Goal: Navigation & Orientation: Understand site structure

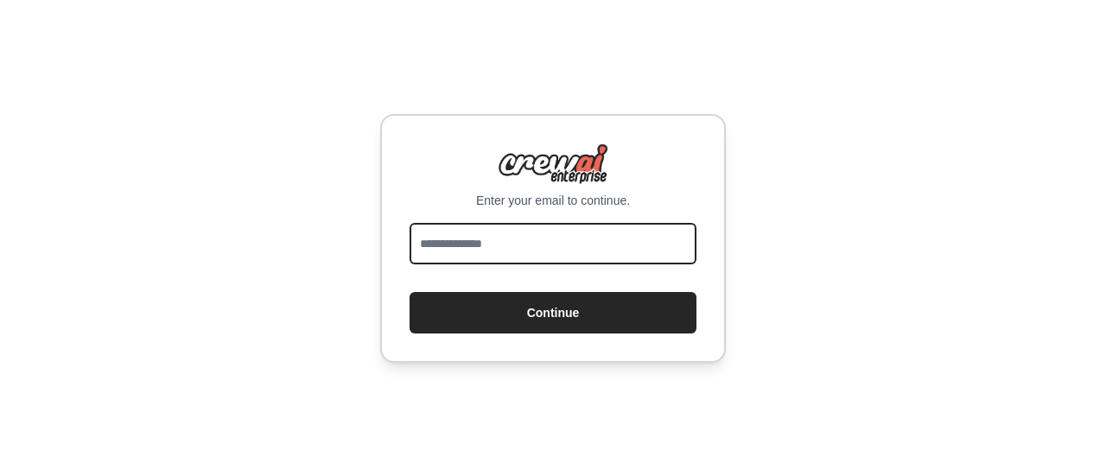
click at [551, 241] on input "email" at bounding box center [553, 243] width 287 height 41
type input "**********"
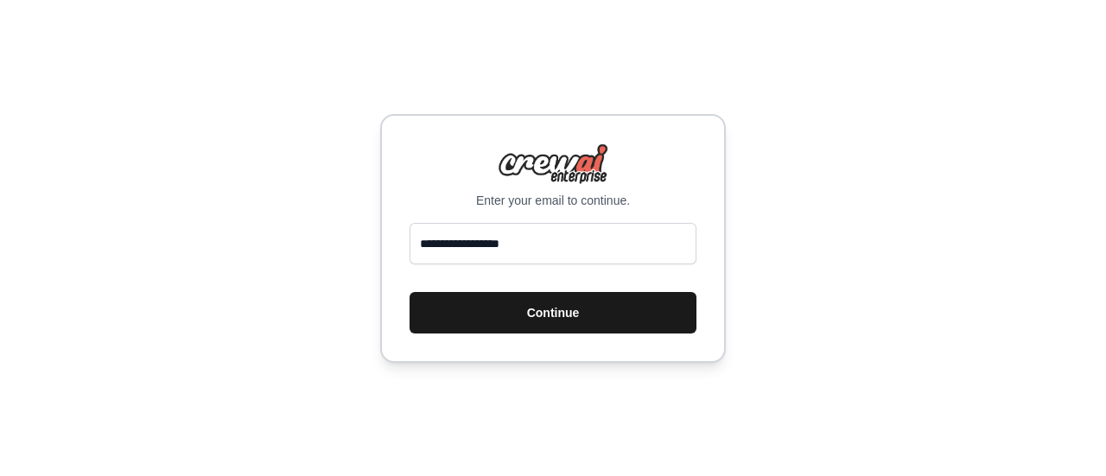
click at [486, 299] on button "Continue" at bounding box center [553, 312] width 287 height 41
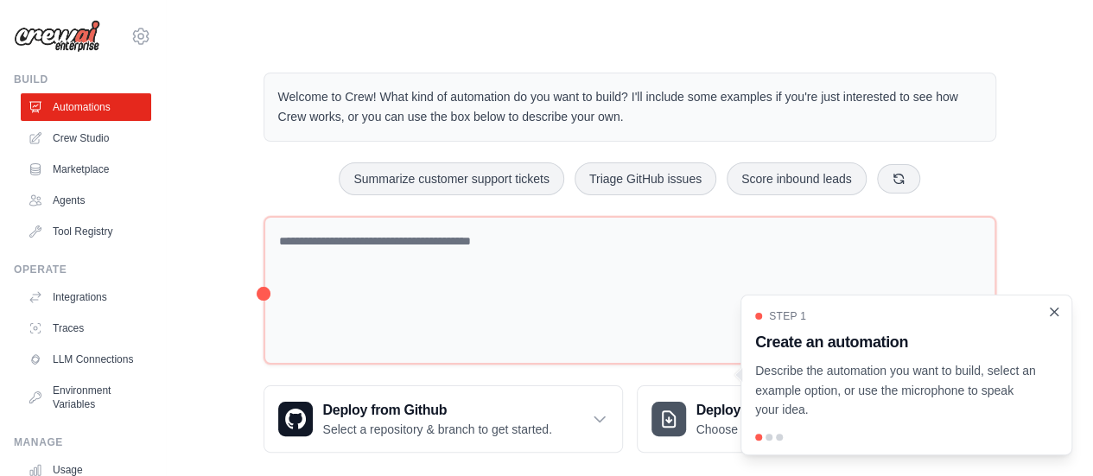
click at [1053, 314] on icon "Close walkthrough" at bounding box center [1055, 312] width 8 height 8
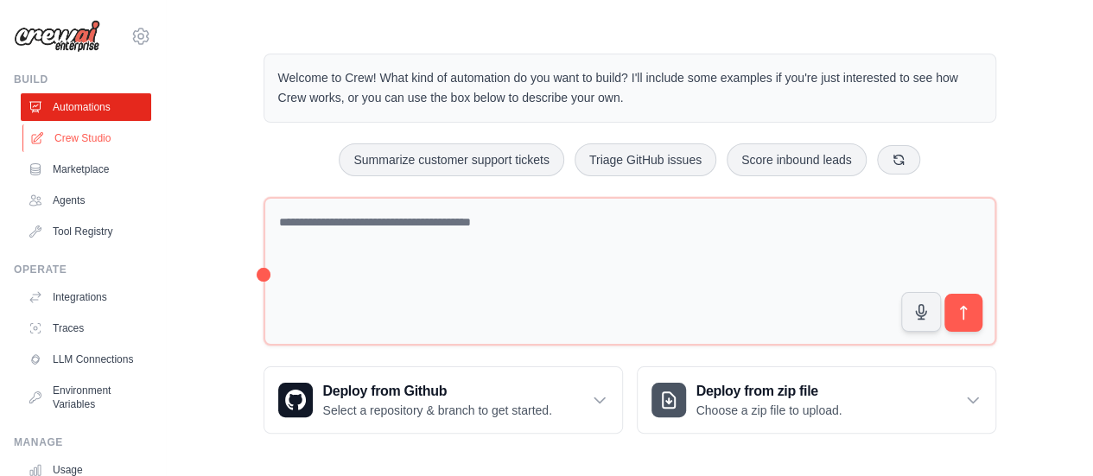
click at [99, 135] on link "Crew Studio" at bounding box center [87, 138] width 131 height 28
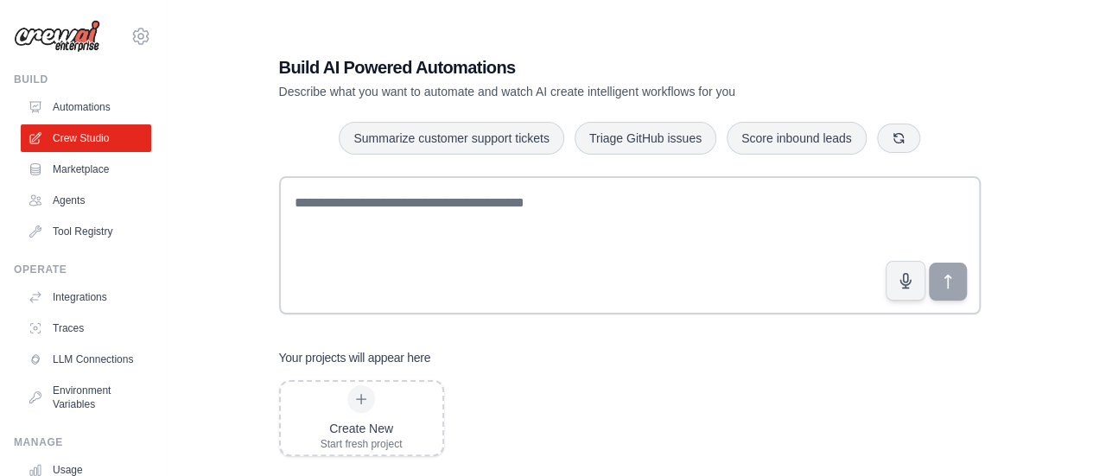
scroll to position [35, 0]
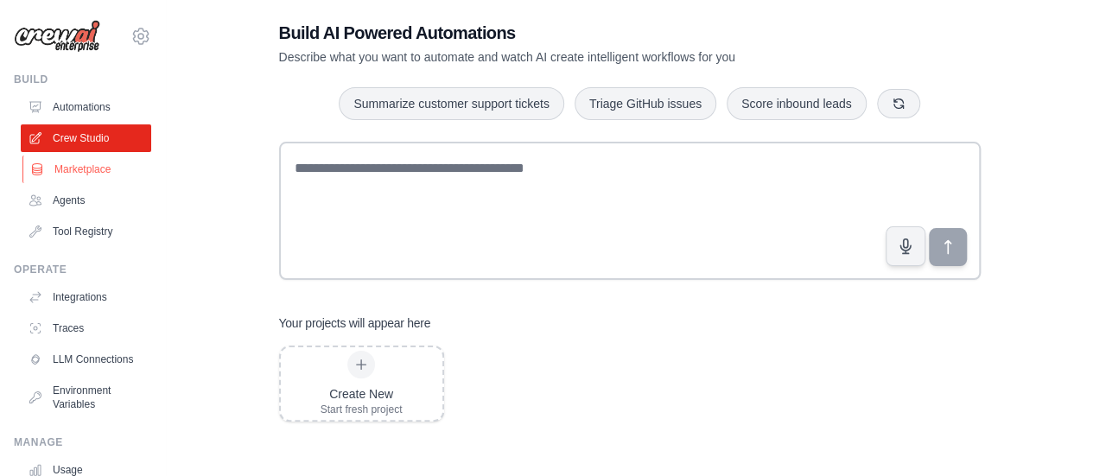
click at [73, 169] on link "Marketplace" at bounding box center [87, 170] width 131 height 28
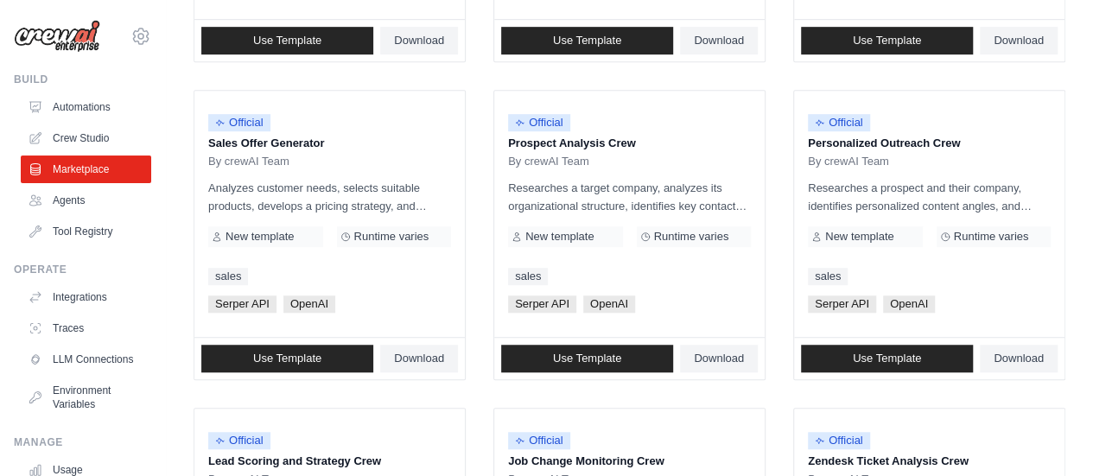
scroll to position [487, 0]
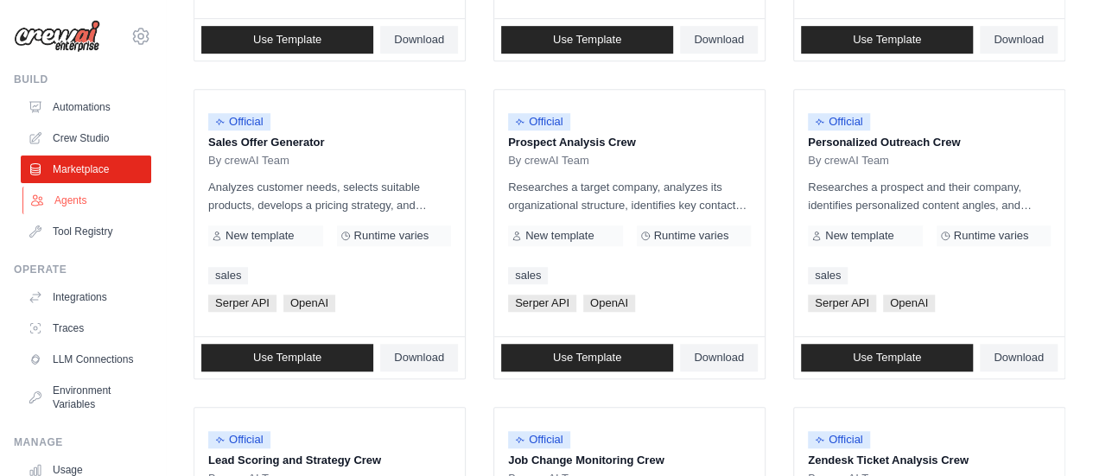
click at [64, 198] on link "Agents" at bounding box center [87, 201] width 131 height 28
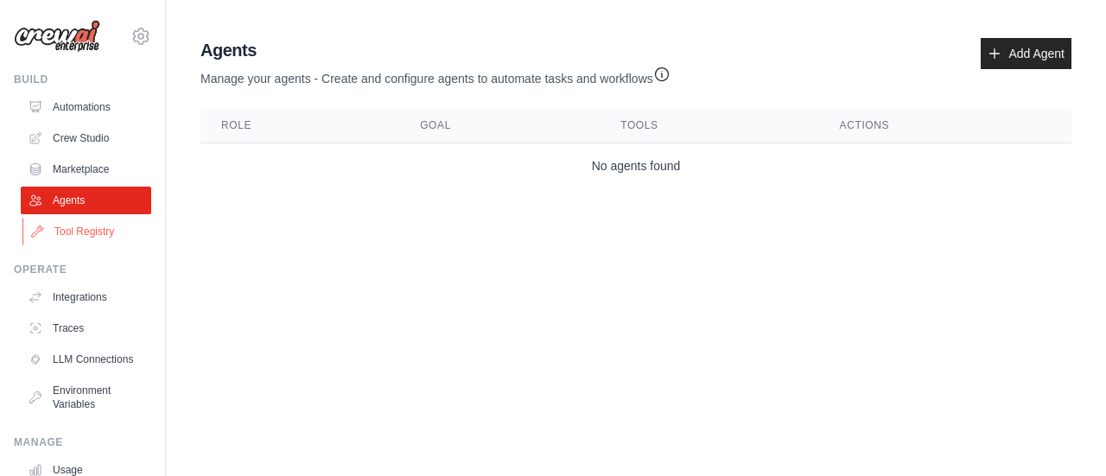
click at [105, 223] on link "Tool Registry" at bounding box center [87, 232] width 131 height 28
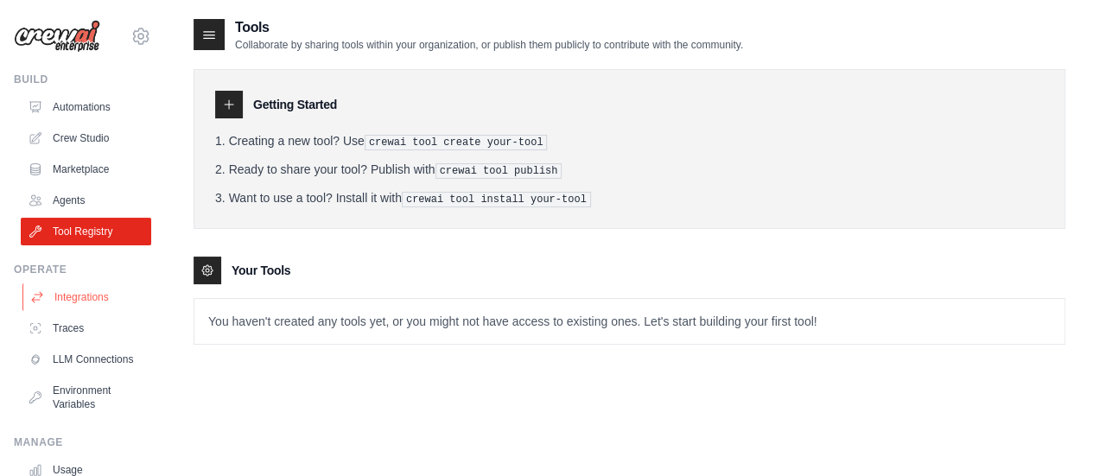
click at [96, 293] on link "Integrations" at bounding box center [87, 298] width 131 height 28
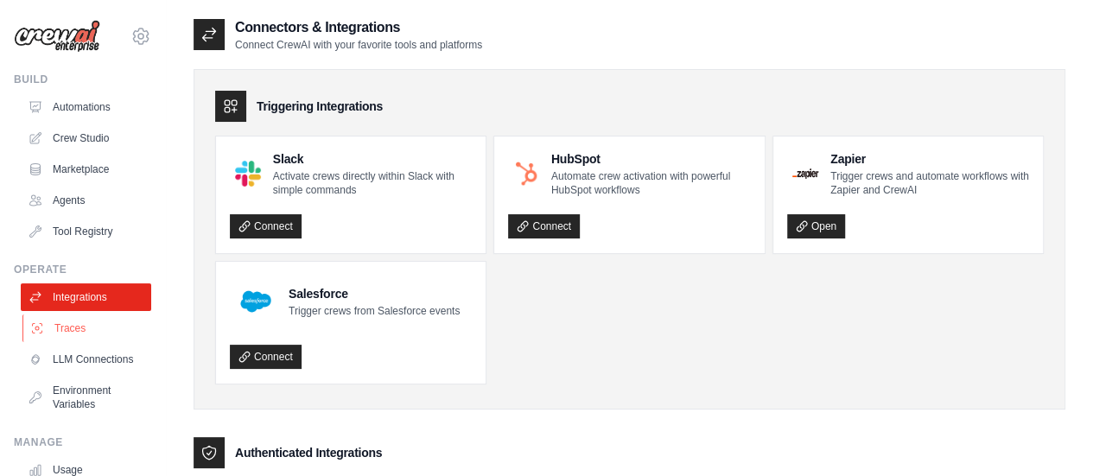
click at [72, 328] on link "Traces" at bounding box center [87, 329] width 131 height 28
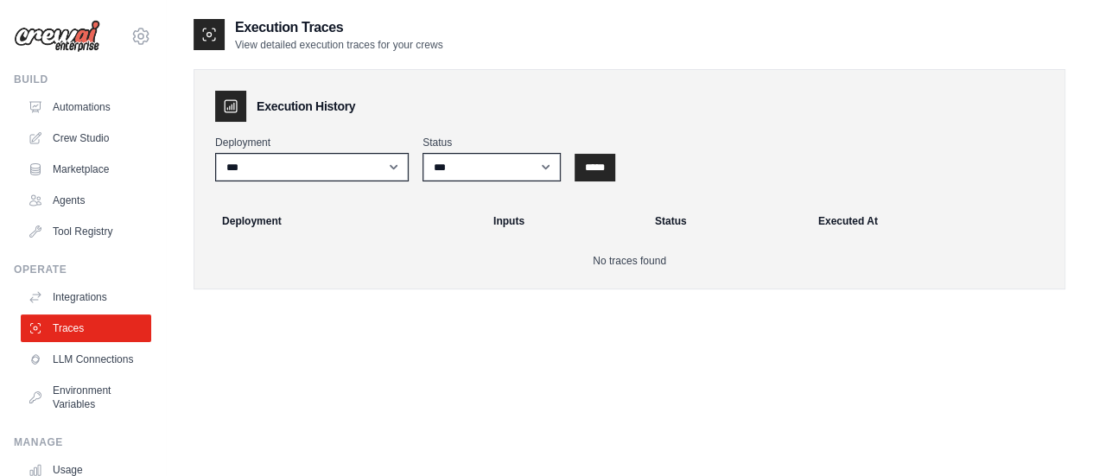
scroll to position [35, 0]
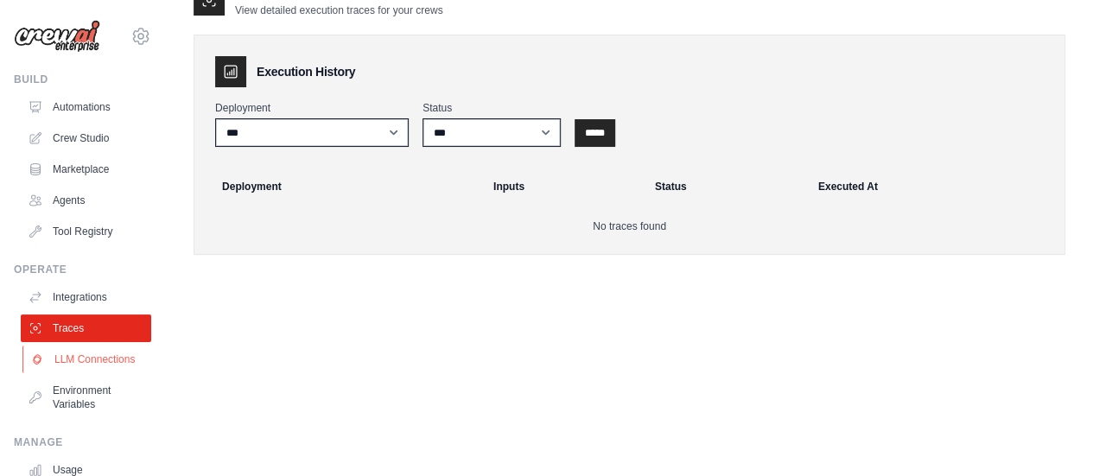
click at [79, 360] on link "LLM Connections" at bounding box center [87, 360] width 131 height 28
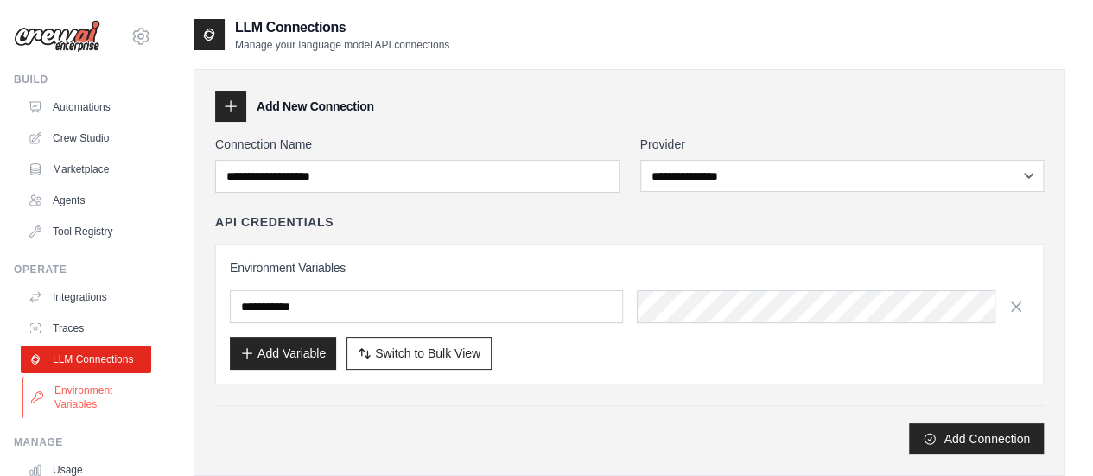
click at [98, 418] on link "Environment Variables" at bounding box center [87, 397] width 131 height 41
